Goal: Task Accomplishment & Management: Manage account settings

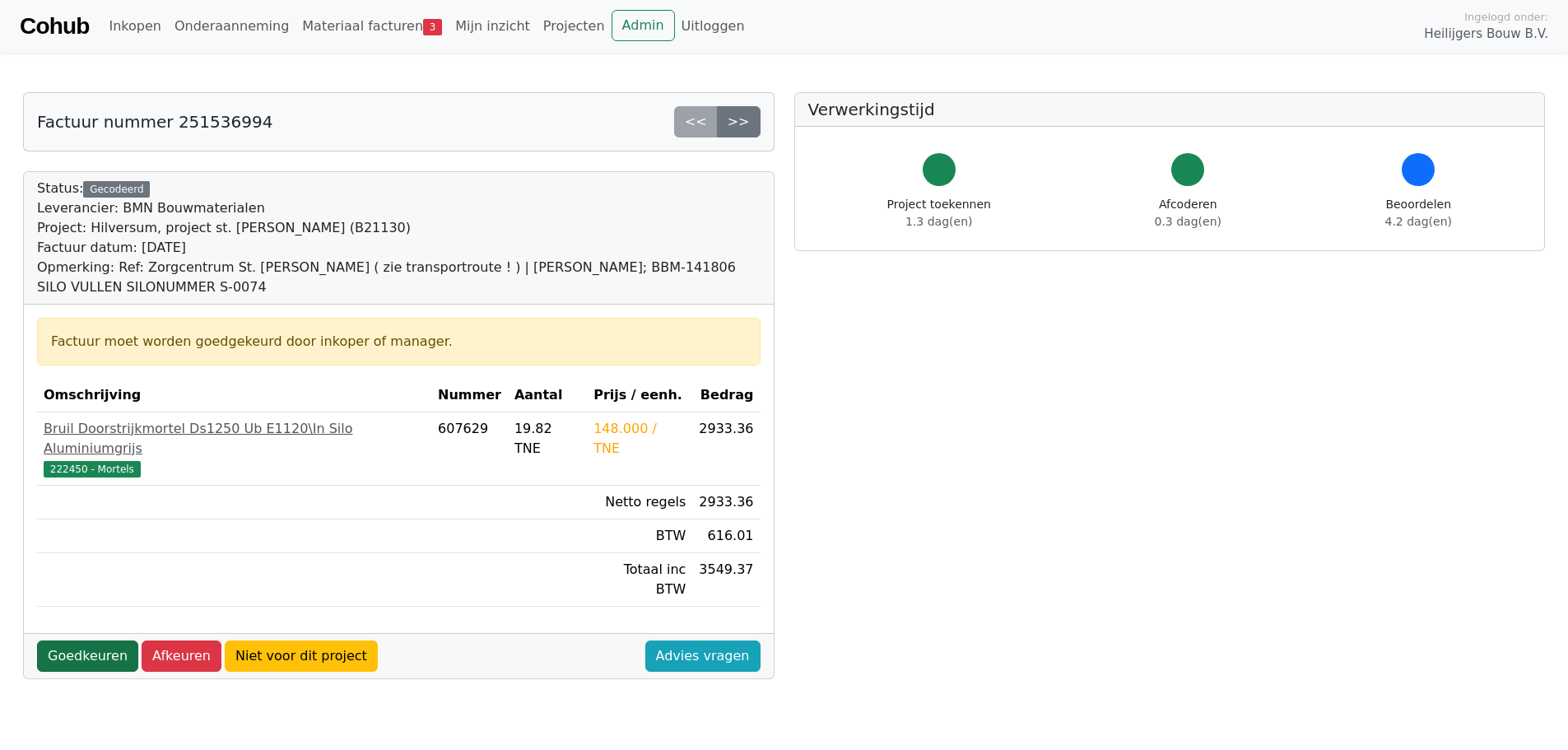
click at [71, 641] on link "Goedkeuren" at bounding box center [87, 656] width 101 height 31
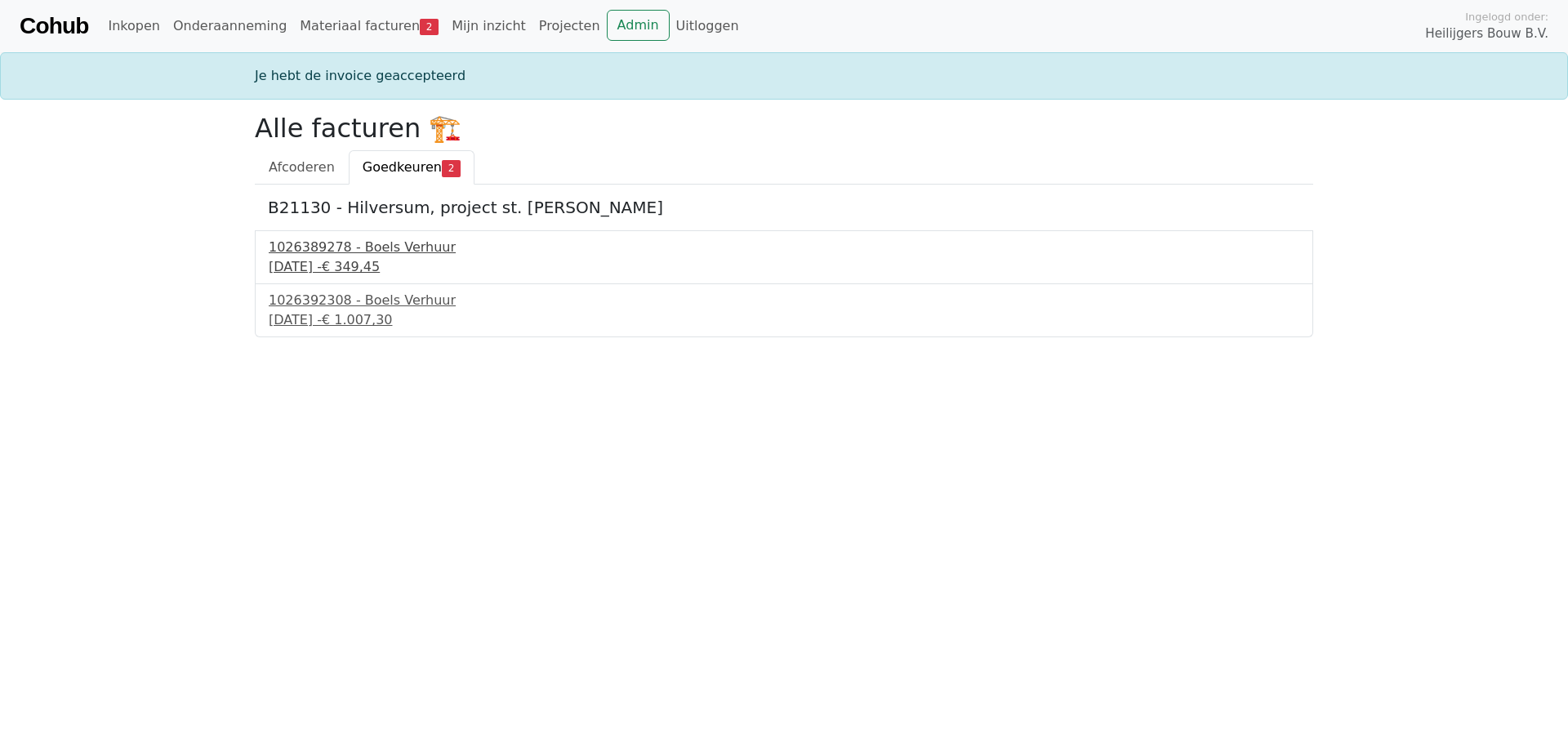
click at [326, 267] on div "4 september 2025 - € 349,45" at bounding box center [784, 266] width 1030 height 20
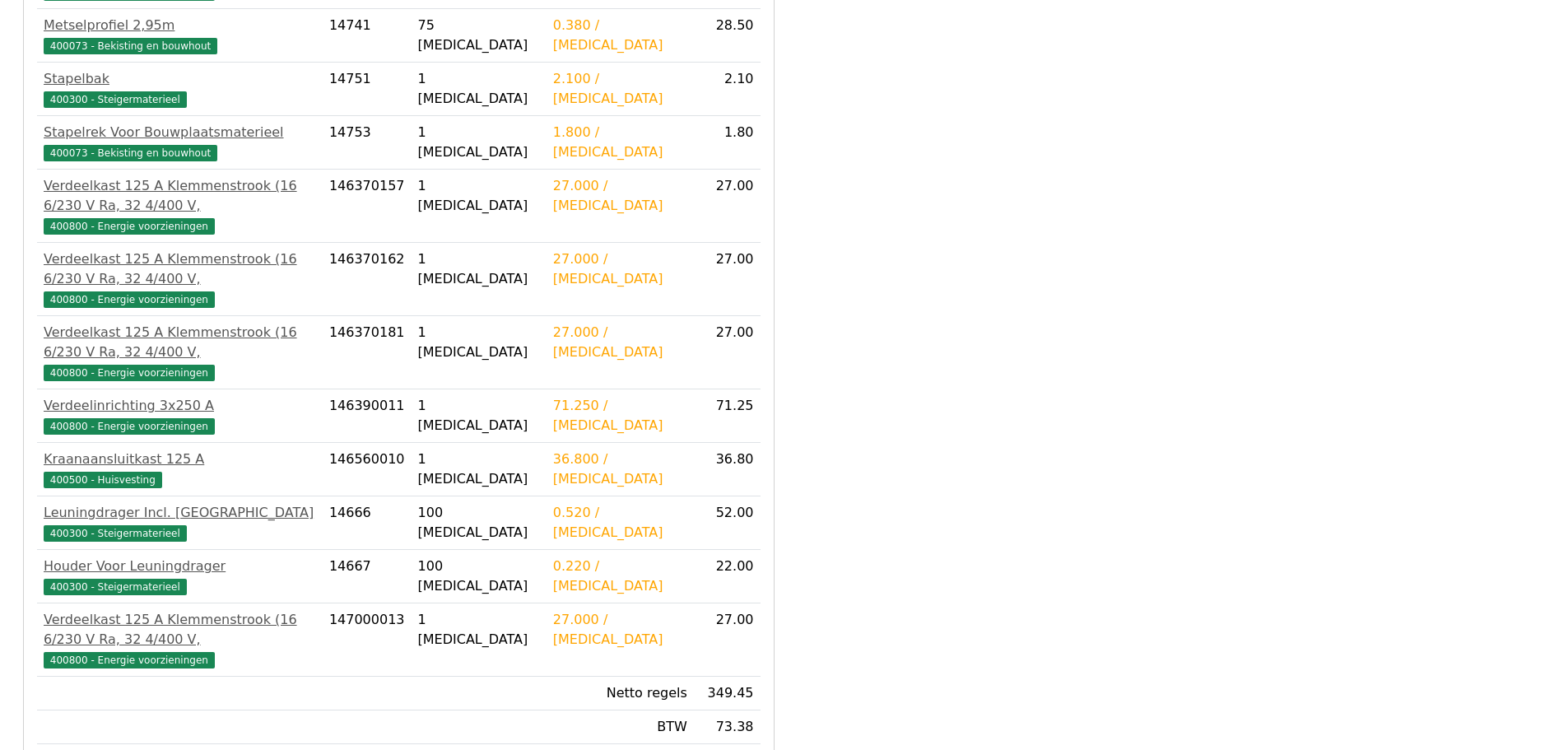
scroll to position [517, 0]
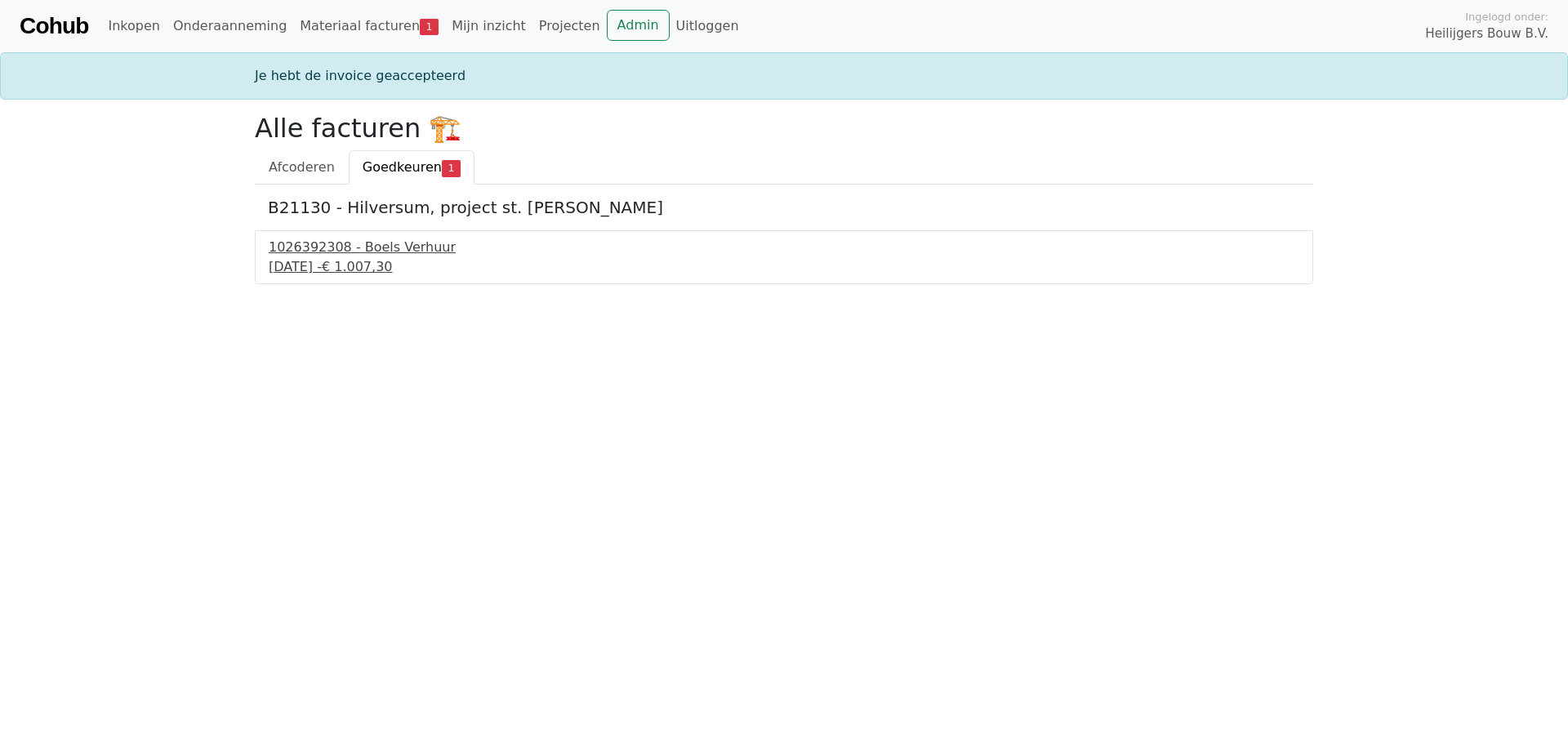
drag, startPoint x: 322, startPoint y: 252, endPoint x: 352, endPoint y: 269, distance: 34.5
click at [322, 252] on div "1026392308 - Boels Verhuur" at bounding box center [784, 247] width 1030 height 20
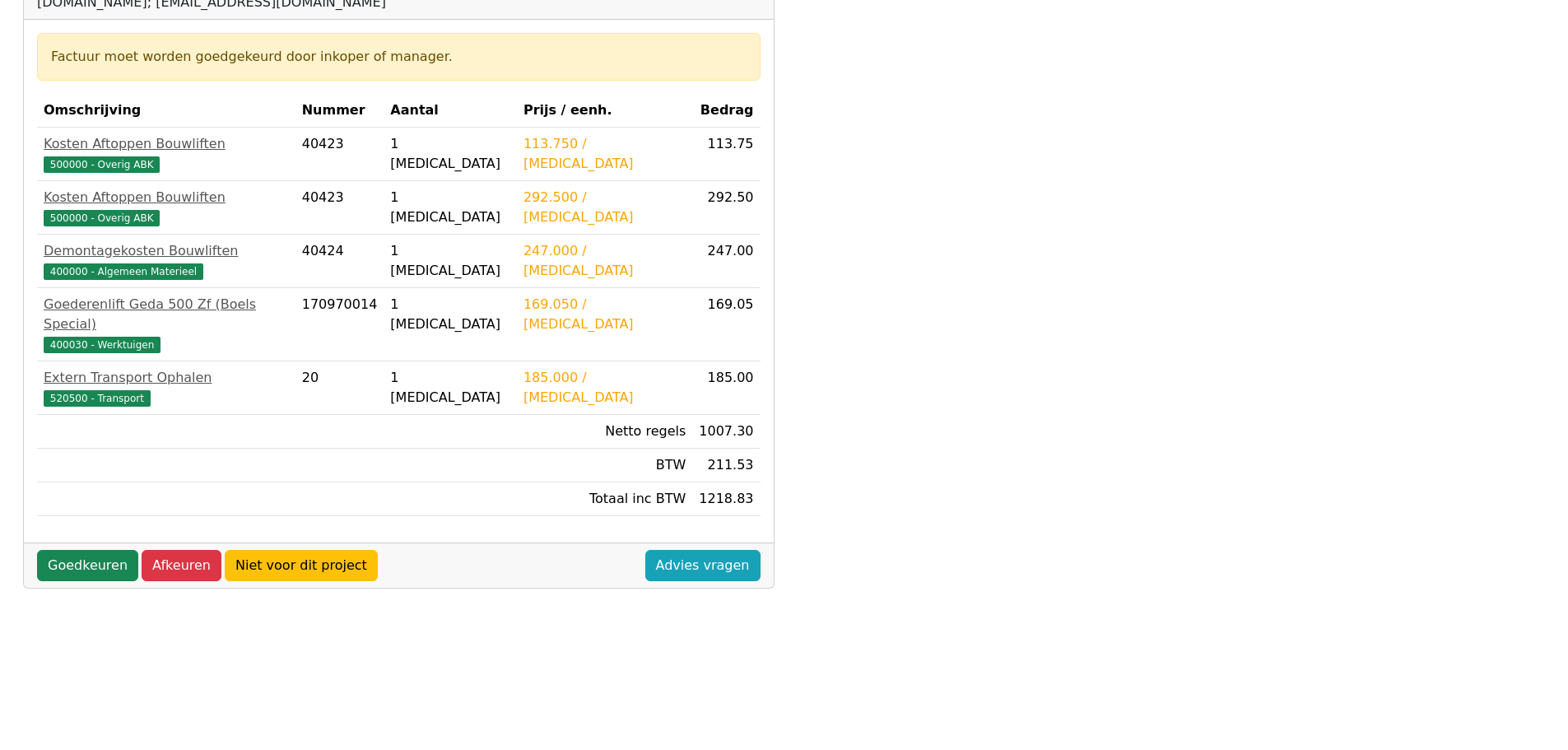
scroll to position [329, 0]
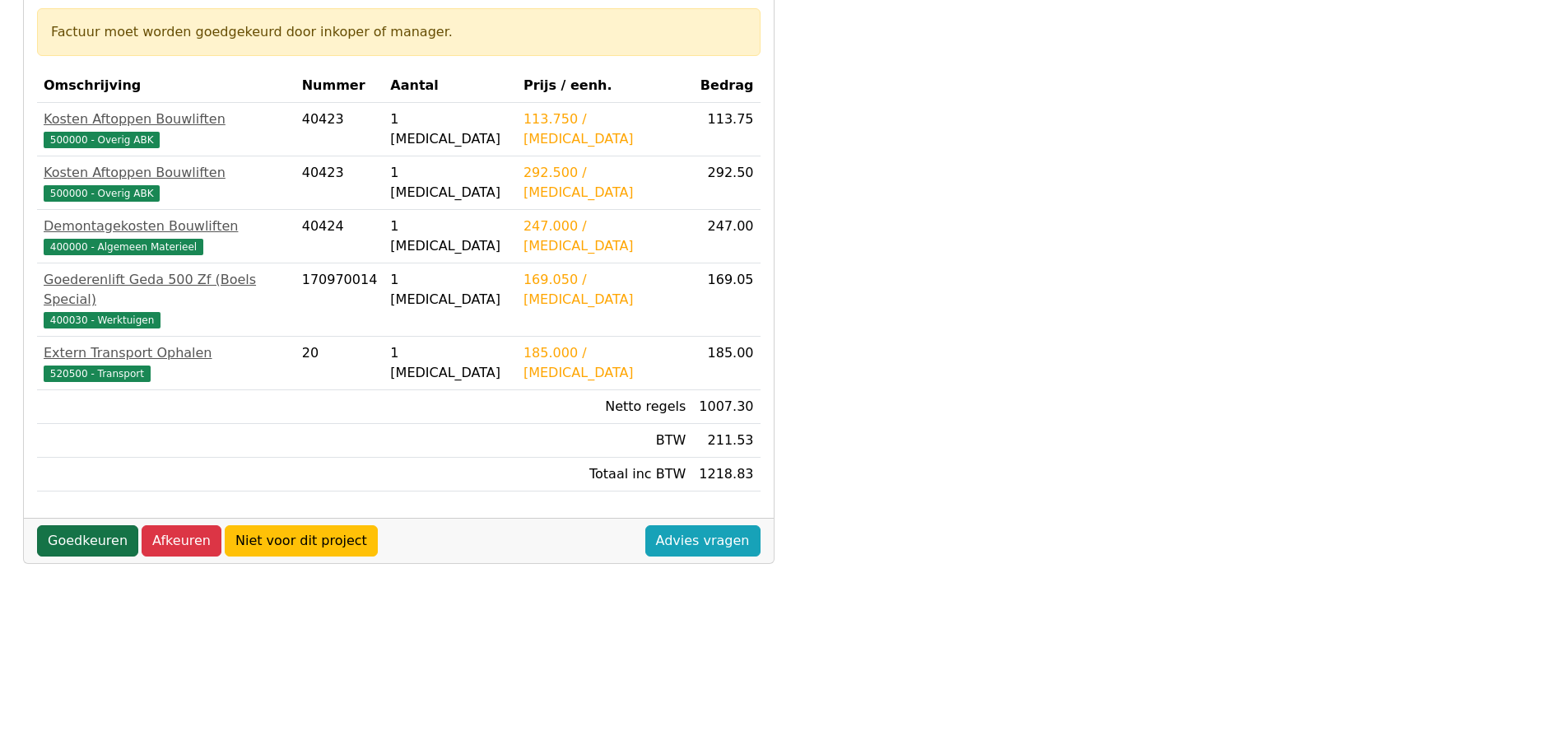
click at [88, 527] on link "Goedkeuren" at bounding box center [87, 540] width 101 height 31
